Goal: Task Accomplishment & Management: Use online tool/utility

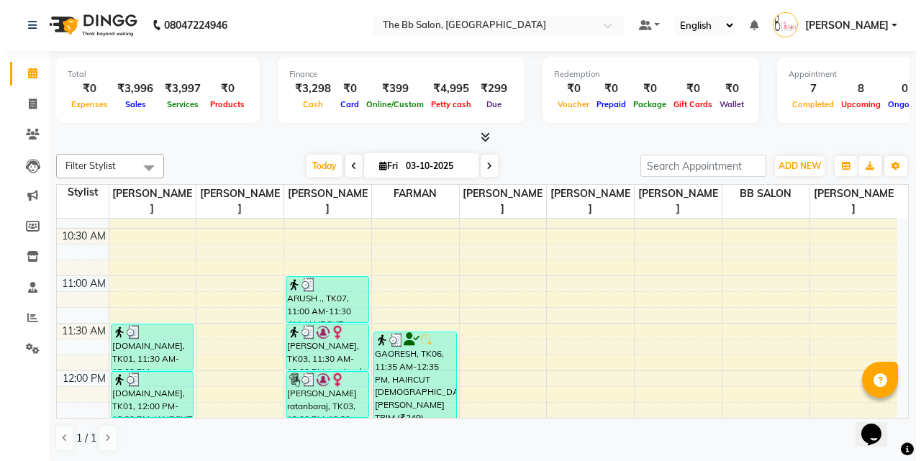
scroll to position [360, 0]
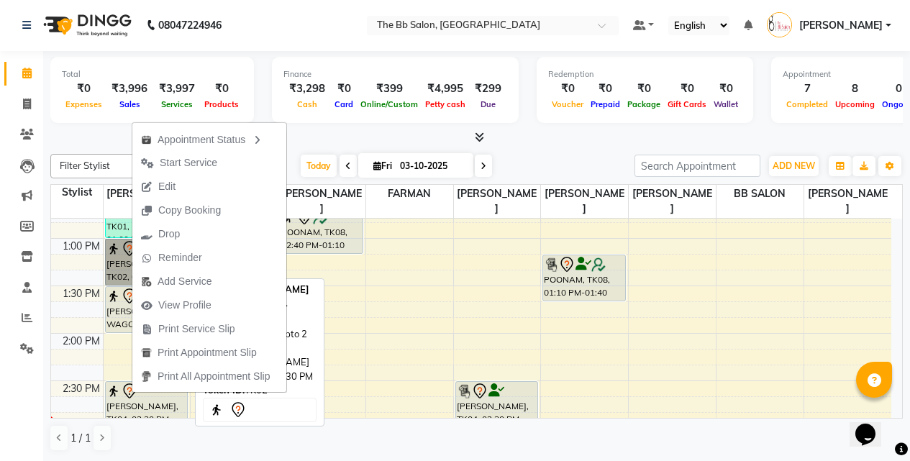
click at [123, 258] on link "[PERSON_NAME], TK02, 01:00 PM-01:30 PM, Touchup (inoa/essensity) - Upto 2 Inches" at bounding box center [146, 262] width 83 height 47
select select "7"
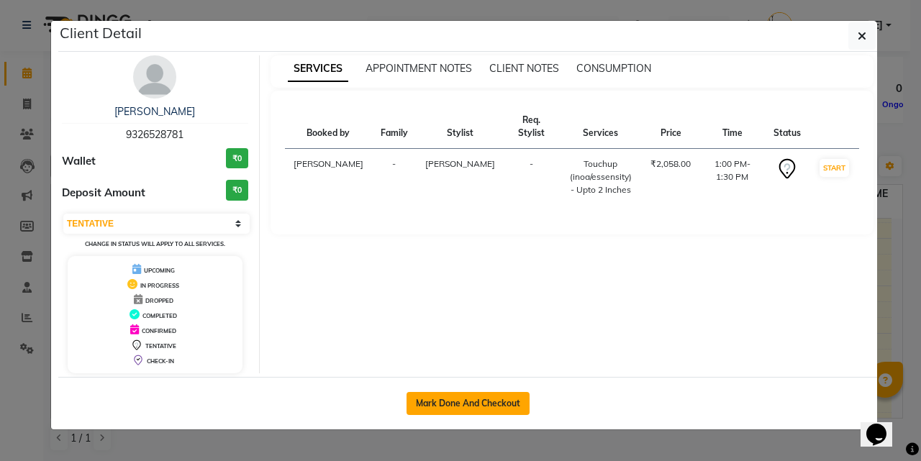
click at [472, 404] on button "Mark Done And Checkout" at bounding box center [467, 403] width 123 height 23
select select "service"
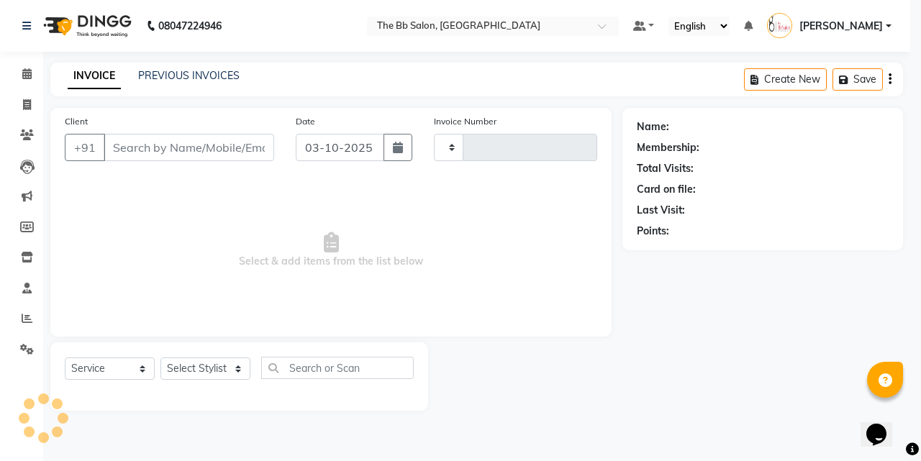
type input "4030"
select select "6231"
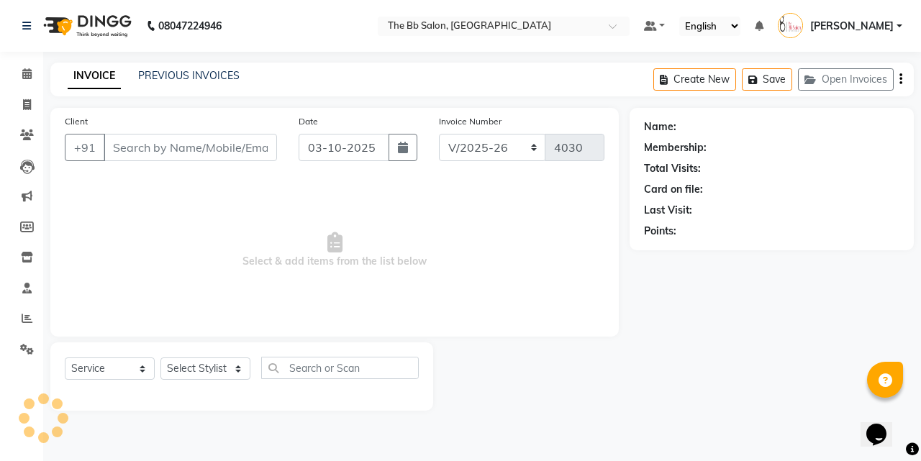
type input "93******81"
select select "83660"
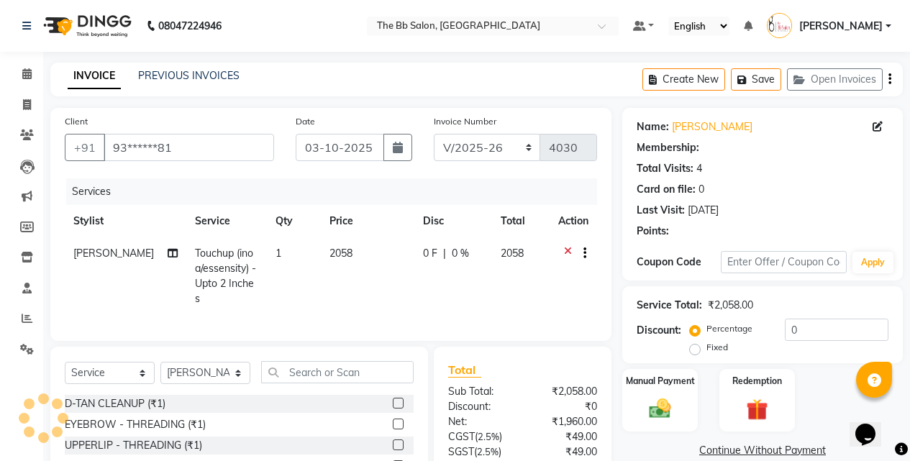
select select "1: Object"
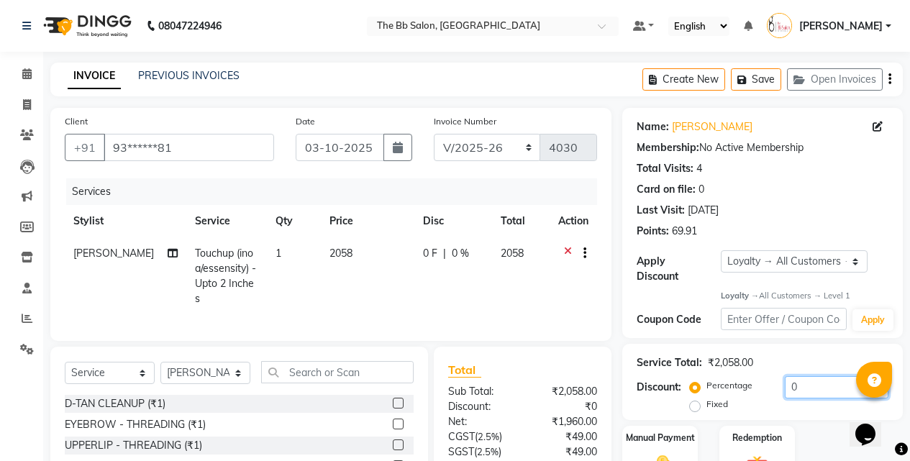
click at [793, 376] on input "0" at bounding box center [837, 387] width 104 height 22
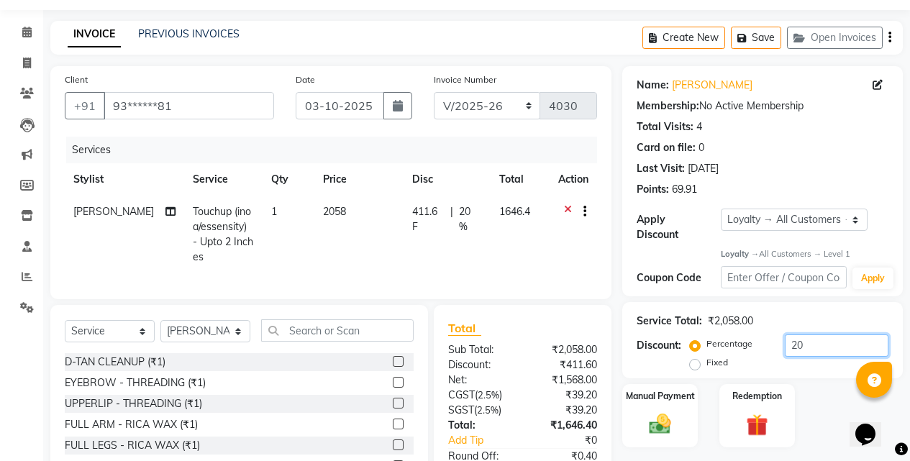
scroll to position [129, 0]
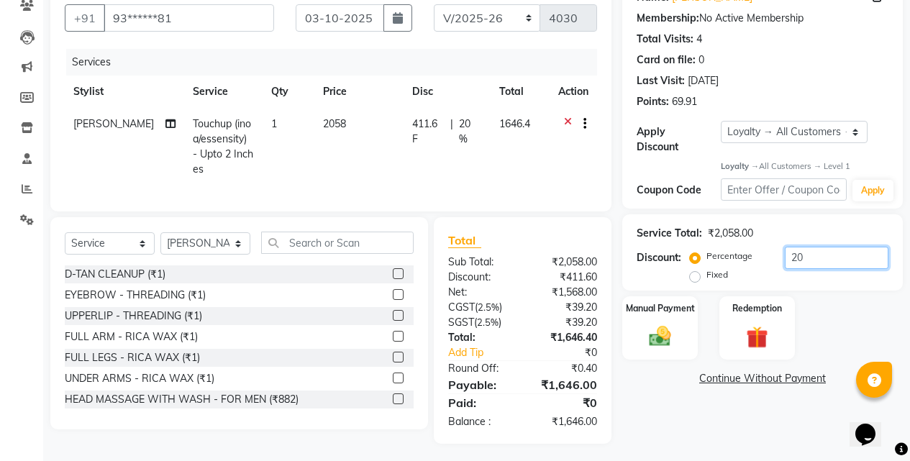
click at [817, 247] on input "20" at bounding box center [837, 258] width 104 height 22
type input "2"
type input "1"
type input "2"
type input "19.82"
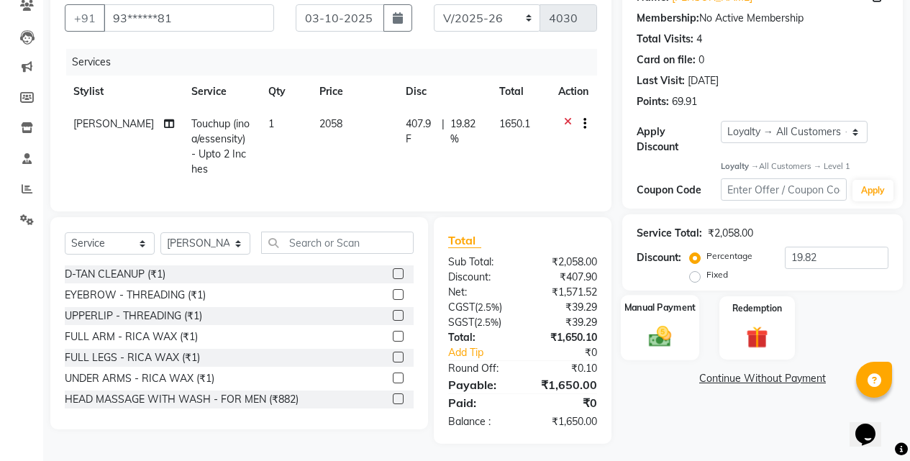
click at [651, 301] on label "Manual Payment" at bounding box center [660, 308] width 72 height 14
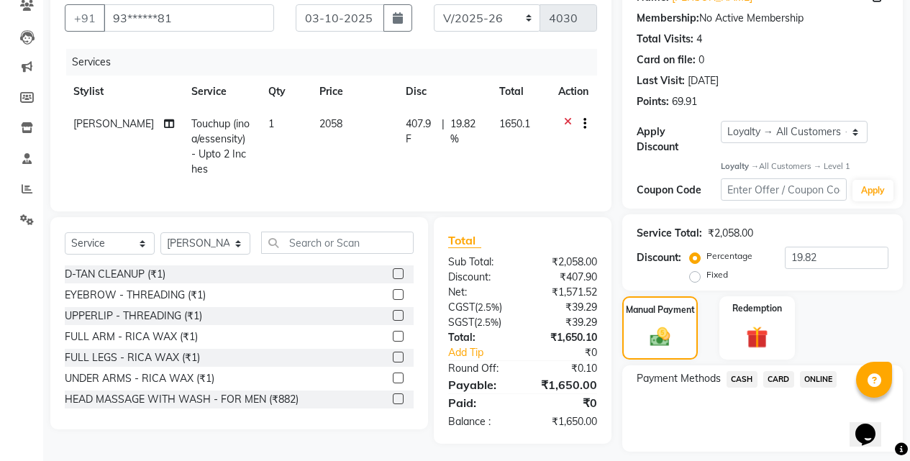
click at [771, 371] on span "CARD" at bounding box center [778, 379] width 31 height 17
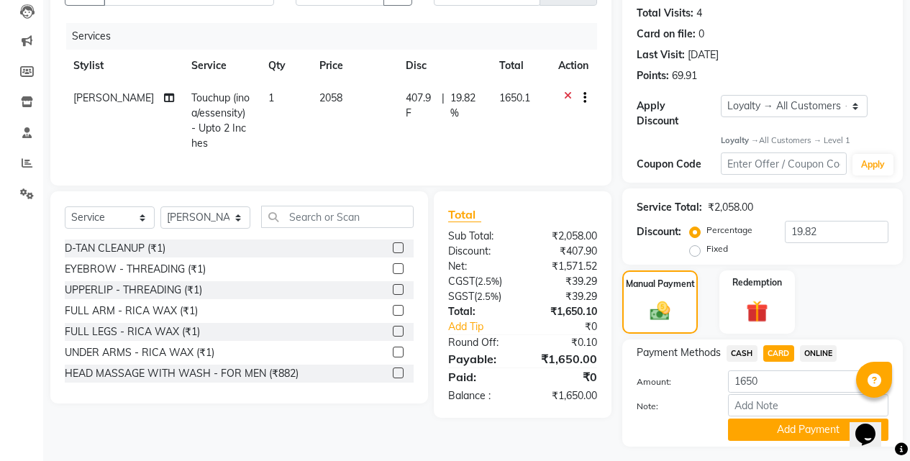
scroll to position [181, 0]
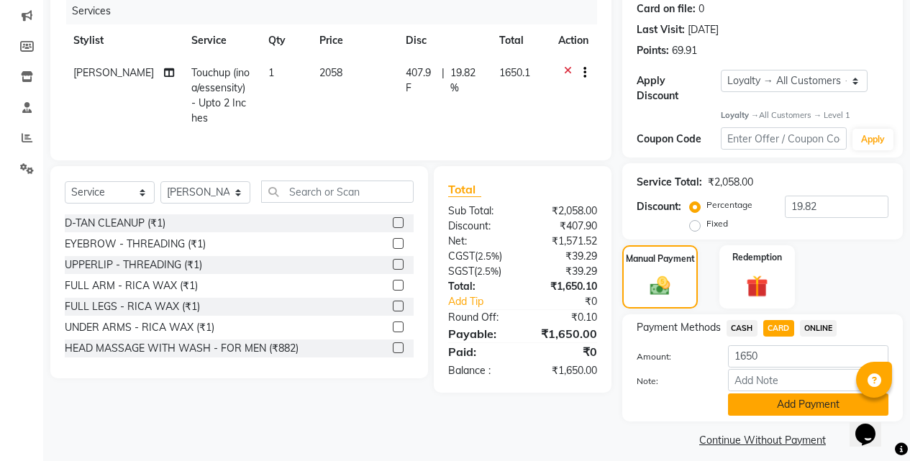
click at [786, 393] on button "Add Payment" at bounding box center [808, 404] width 160 height 22
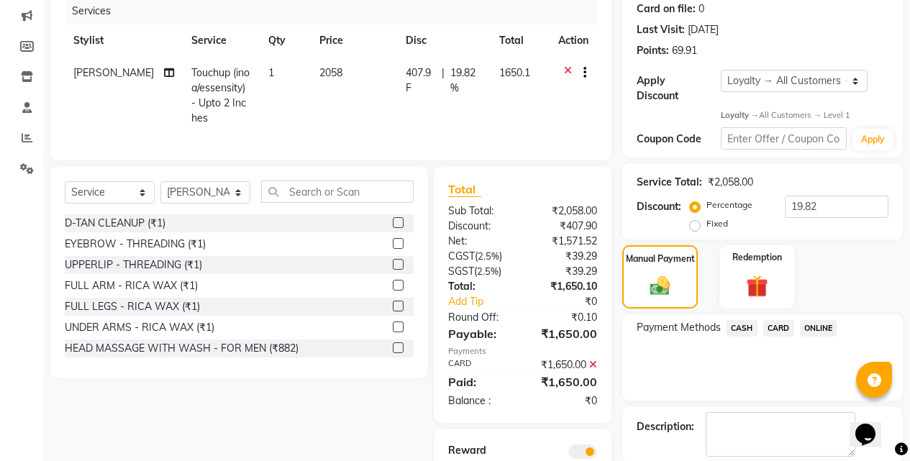
scroll to position [291, 0]
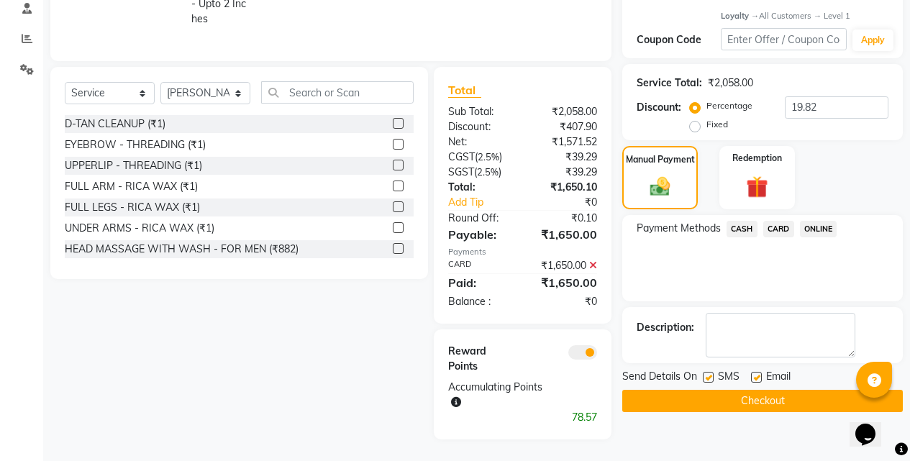
click at [734, 390] on button "Checkout" at bounding box center [762, 401] width 281 height 22
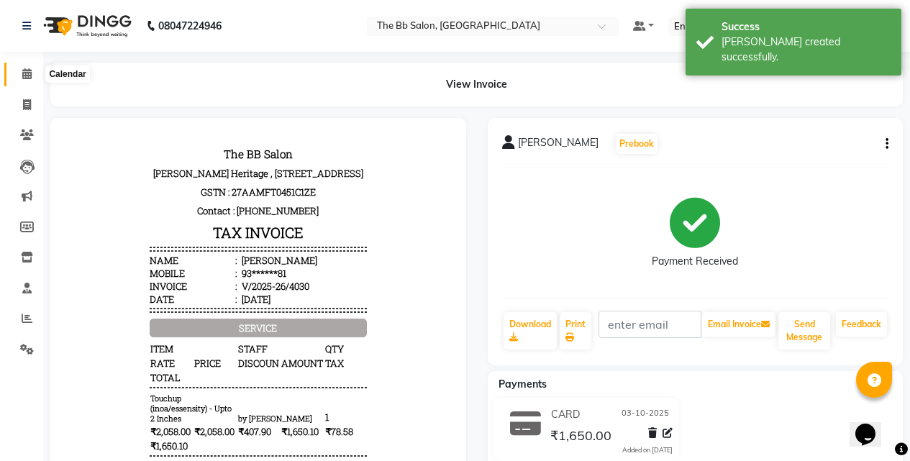
click at [25, 65] on link "Calendar" at bounding box center [21, 75] width 35 height 24
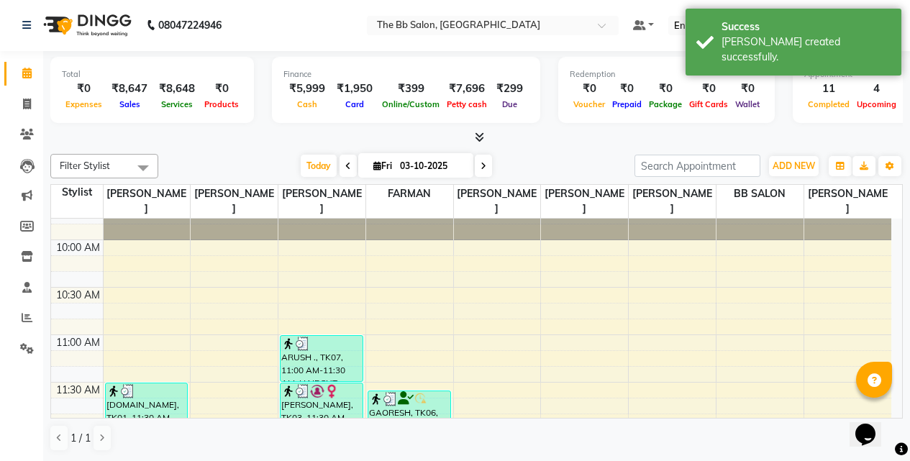
scroll to position [288, 0]
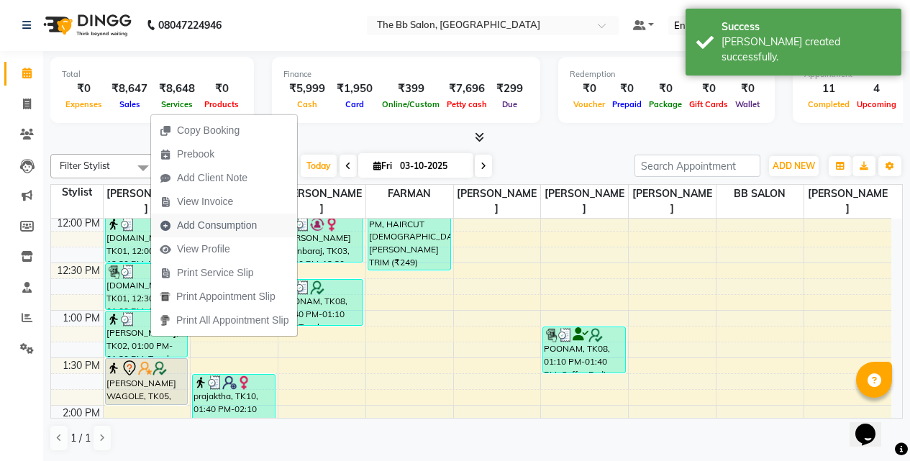
click at [218, 221] on span "Add Consumption" at bounding box center [217, 225] width 80 height 15
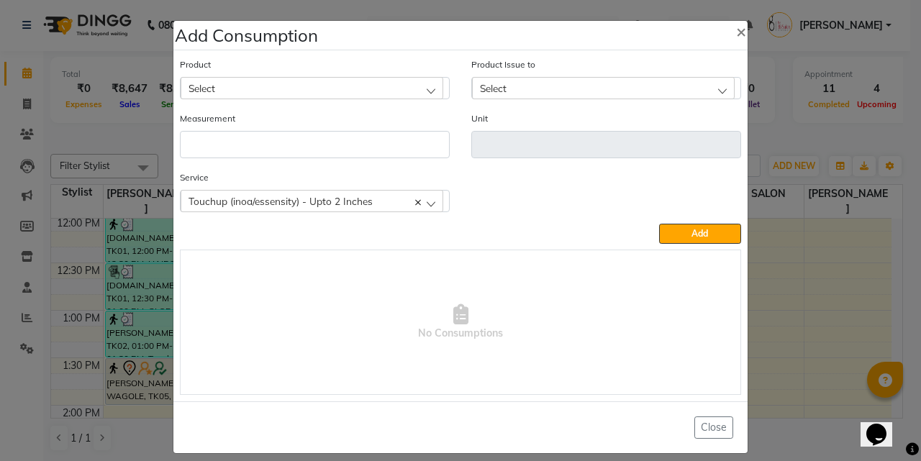
click at [347, 99] on div "Product Select" at bounding box center [314, 84] width 291 height 54
click at [311, 86] on div "Select" at bounding box center [312, 88] width 263 height 22
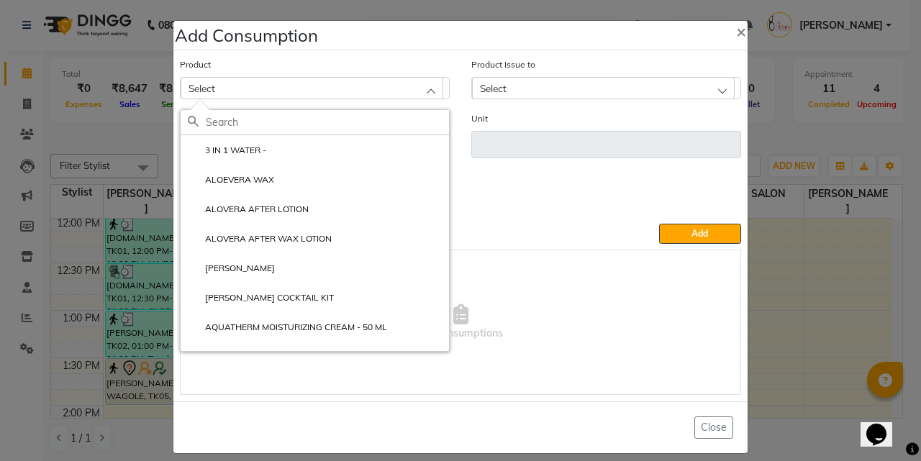
click at [268, 127] on input "text" at bounding box center [327, 122] width 243 height 24
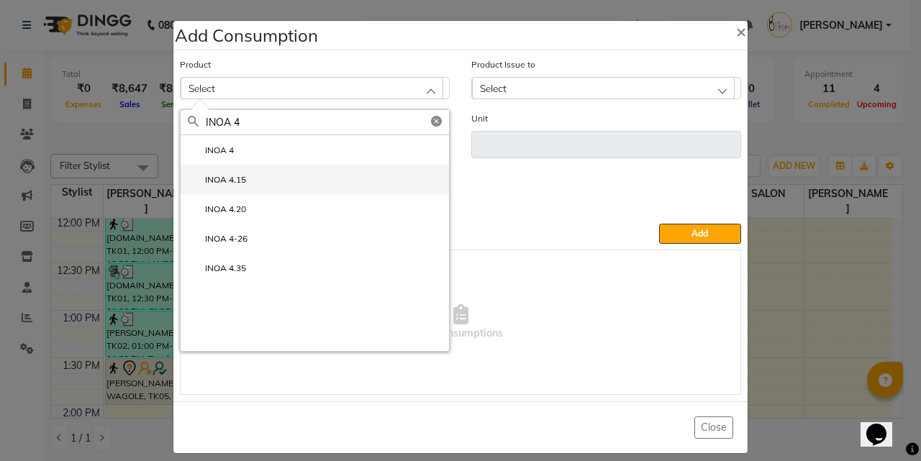
type input "INOA 4"
click at [243, 184] on li "INOA 4.15" at bounding box center [315, 179] width 268 height 29
type input "ML"
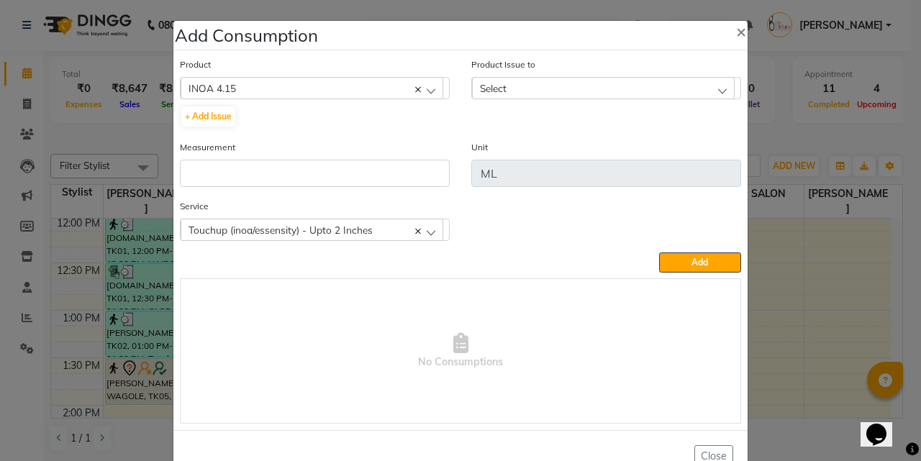
click at [519, 96] on div "Select" at bounding box center [603, 88] width 263 height 22
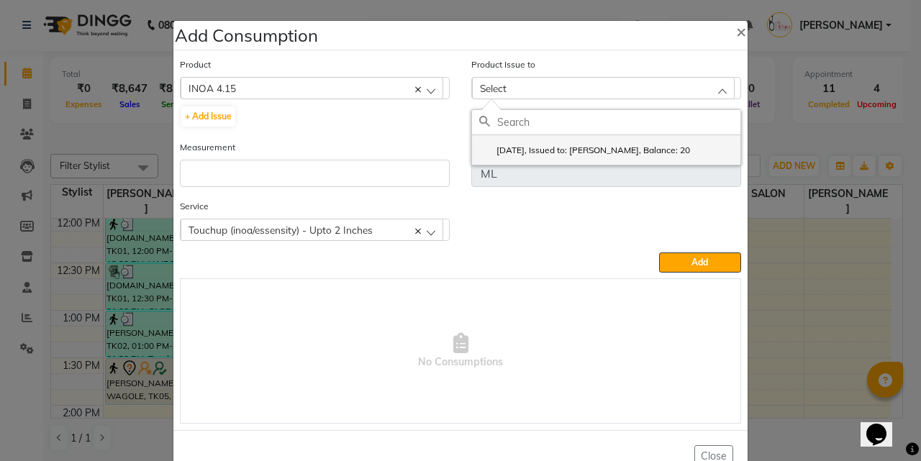
drag, startPoint x: 550, startPoint y: 129, endPoint x: 525, endPoint y: 145, distance: 29.1
click at [547, 130] on input "text" at bounding box center [618, 122] width 243 height 24
click at [524, 146] on label "2025-09-30, Issued to: Nazim Shaikh, Balance: 20" at bounding box center [584, 150] width 211 height 13
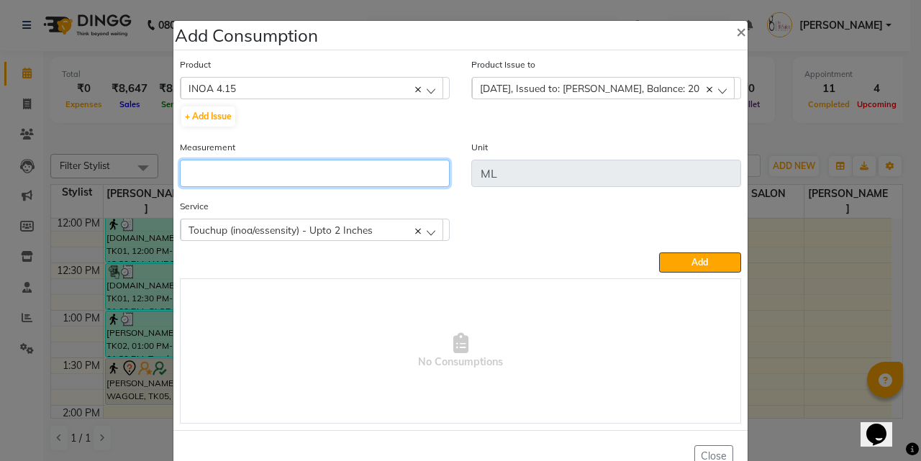
click at [305, 175] on input "number" at bounding box center [315, 173] width 270 height 27
type input "20"
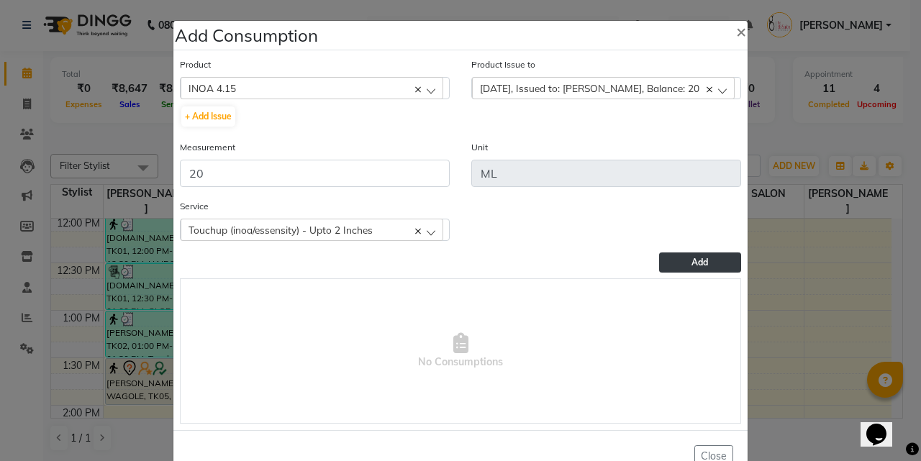
click at [691, 257] on span "Add" at bounding box center [699, 262] width 17 height 11
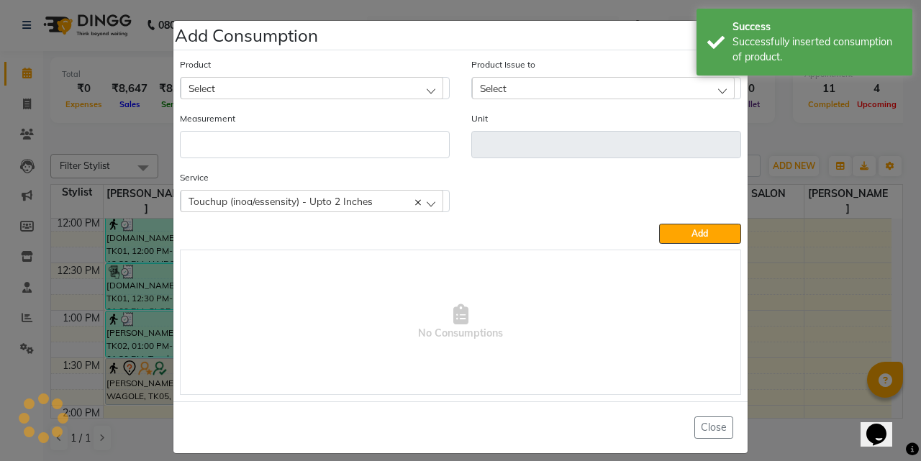
click at [275, 82] on div "Select" at bounding box center [312, 88] width 263 height 22
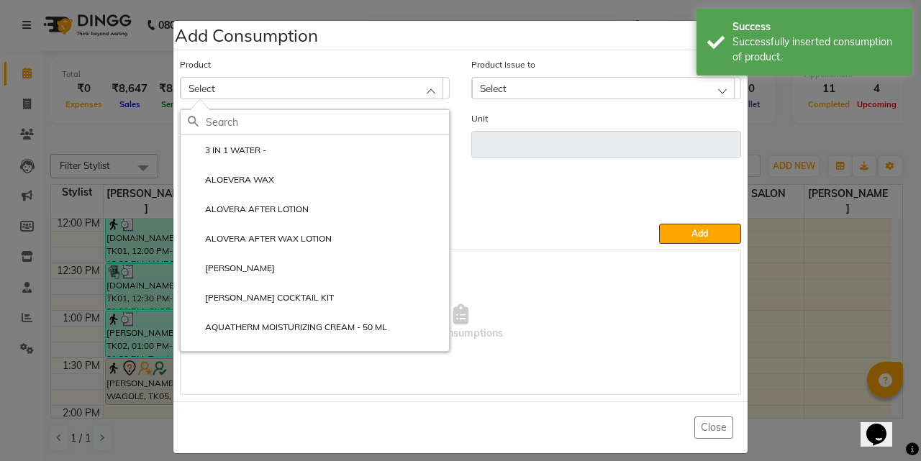
click at [214, 115] on input "text" at bounding box center [327, 122] width 243 height 24
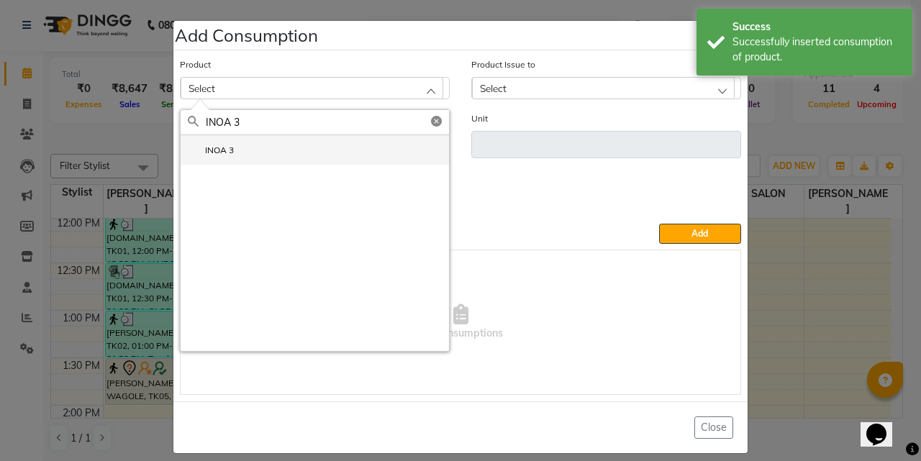
type input "INOA 3"
click at [209, 142] on li "INOA 3" at bounding box center [315, 149] width 268 height 29
type input "ML"
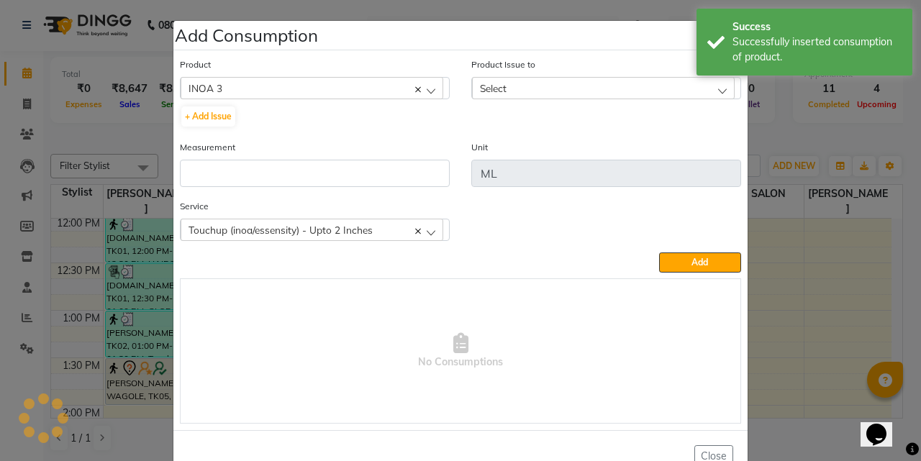
click at [517, 87] on div "Select" at bounding box center [603, 88] width 263 height 22
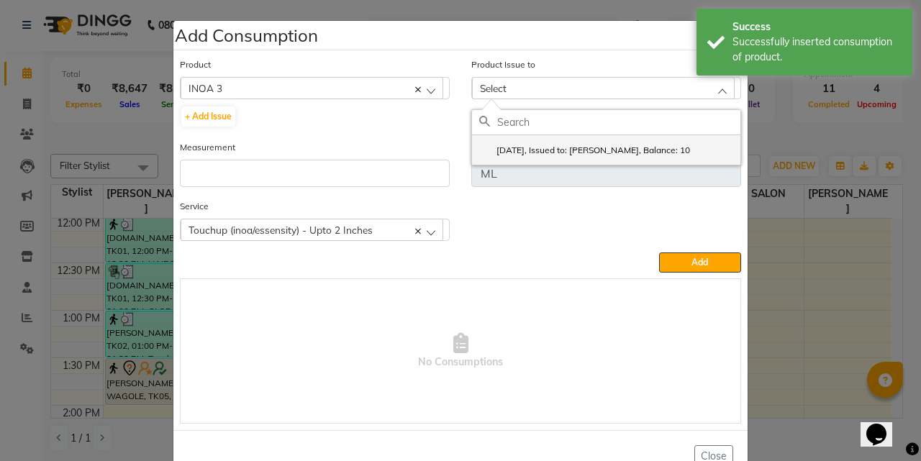
drag, startPoint x: 659, startPoint y: 135, endPoint x: 652, endPoint y: 137, distance: 7.7
click at [655, 135] on div "2025-10-01, Issued to: Nazim Shaikh, Balance: 10" at bounding box center [606, 137] width 270 height 56
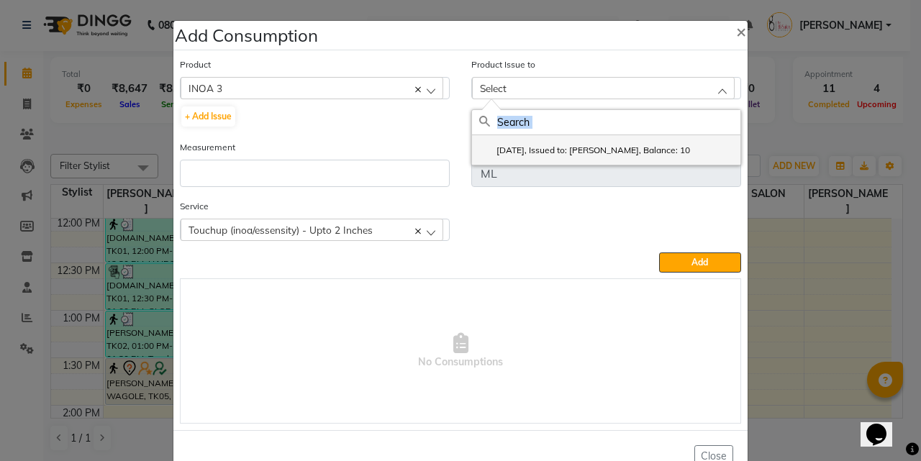
click at [605, 155] on label "2025-10-01, Issued to: Nazim Shaikh, Balance: 10" at bounding box center [584, 150] width 211 height 13
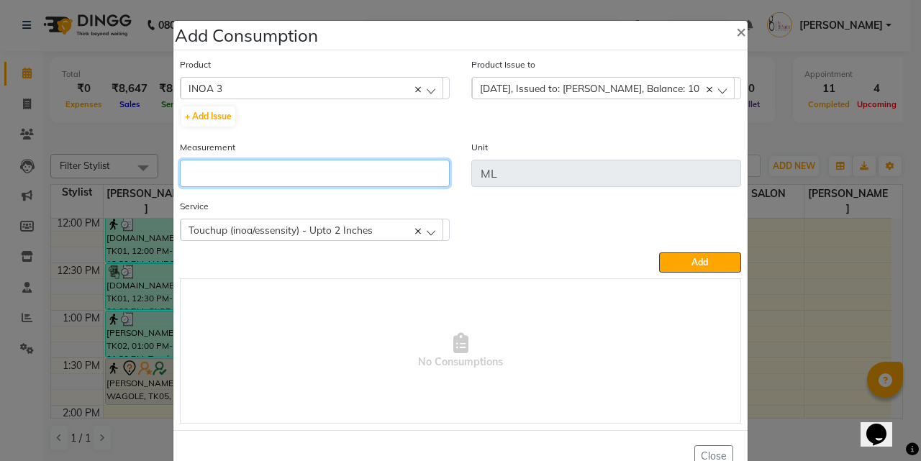
click at [269, 170] on input "number" at bounding box center [315, 173] width 270 height 27
type input "10"
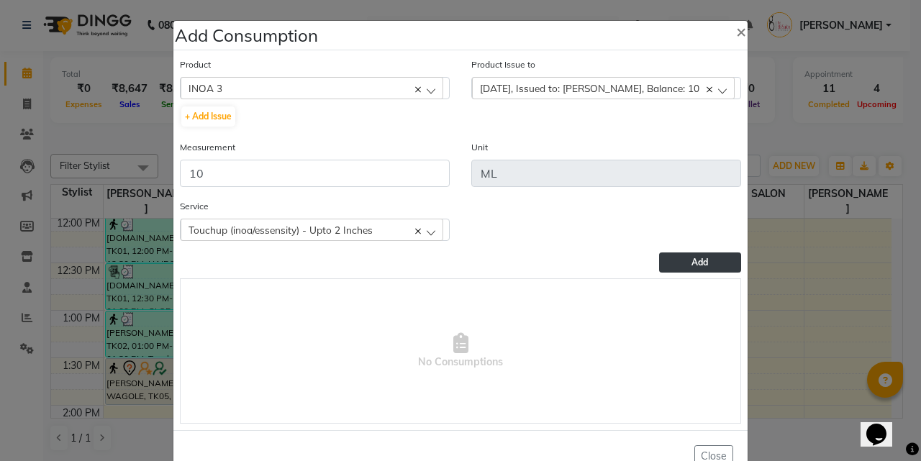
click at [698, 255] on button "Add" at bounding box center [700, 262] width 82 height 20
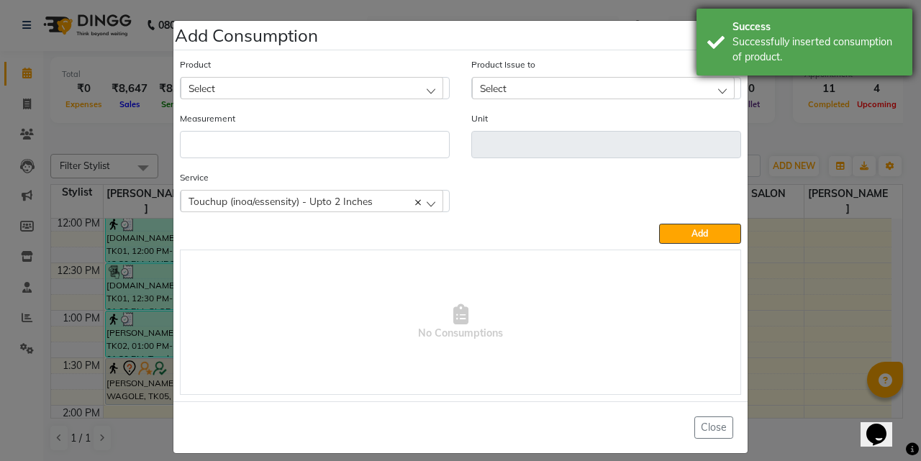
click at [740, 33] on div "Success" at bounding box center [816, 26] width 169 height 15
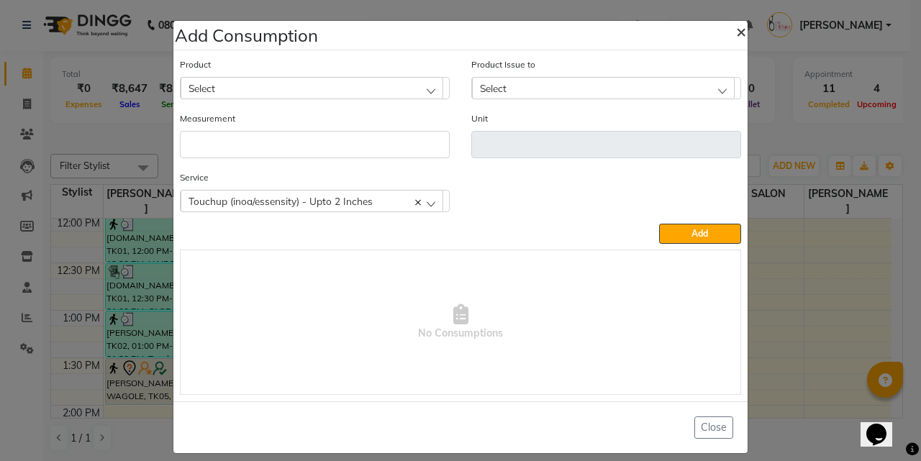
click at [738, 32] on span "×" at bounding box center [741, 31] width 10 height 22
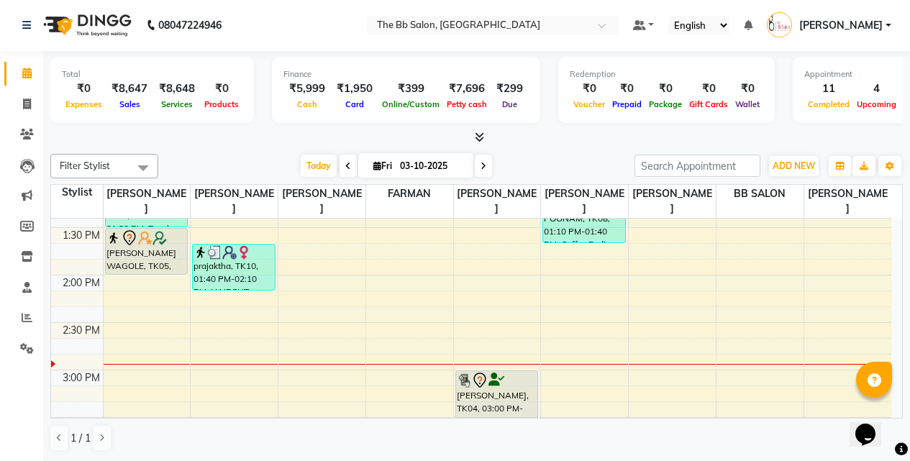
scroll to position [432, 0]
